Goal: Check status: Check status

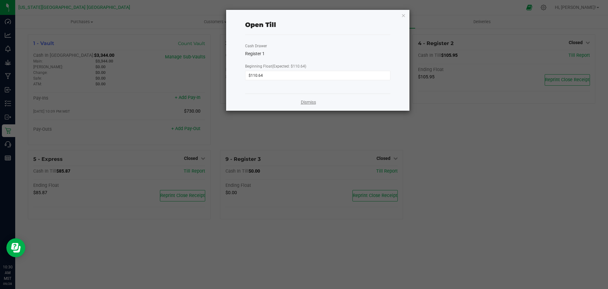
click at [308, 104] on link "Dismiss" at bounding box center [308, 102] width 15 height 7
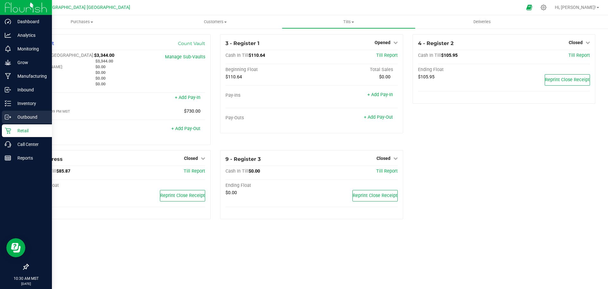
click at [10, 116] on icon at bounding box center [10, 116] width 1 height 1
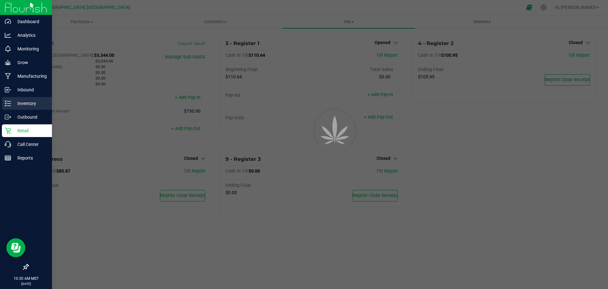
click at [16, 100] on p "Inventory" at bounding box center [30, 103] width 38 height 8
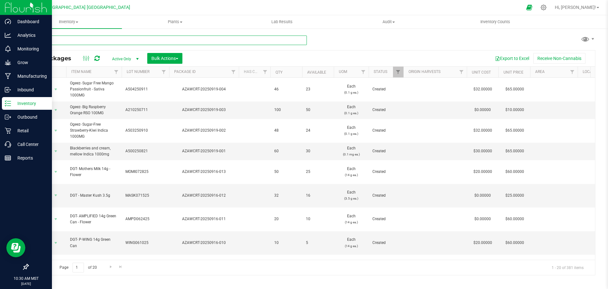
click at [265, 40] on input "text" at bounding box center [167, 40] width 279 height 10
type input "AZAWCRT-20241204-007"
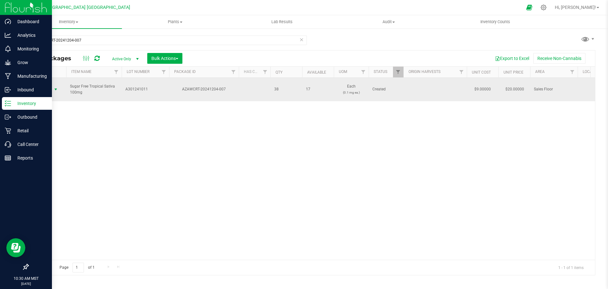
click at [55, 87] on span "select" at bounding box center [55, 89] width 5 height 5
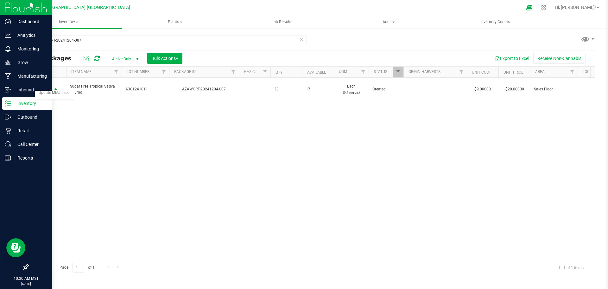
click at [302, 160] on div "Action Action Adjust qty Create package Edit attributes Global inventory Locate…" at bounding box center [311, 169] width 567 height 182
